Goal: Find specific page/section: Find specific page/section

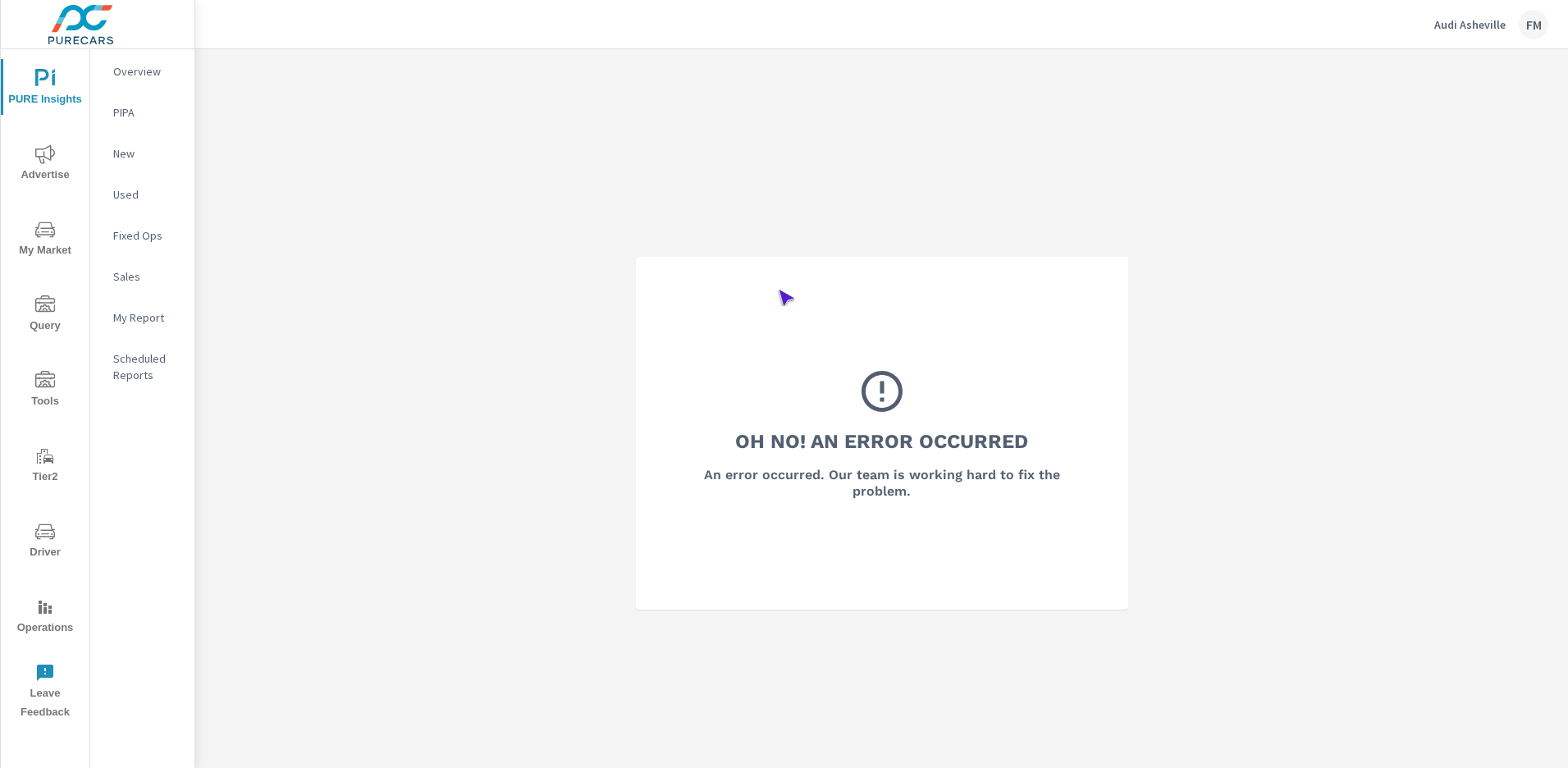
click at [45, 617] on span "Operations" at bounding box center [45, 617] width 79 height 40
